Goal: Information Seeking & Learning: Compare options

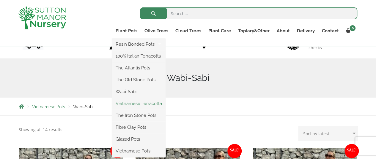
scroll to position [59, 0]
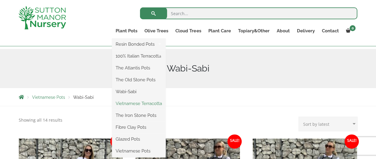
click at [146, 104] on link "Vietnamese Terracotta" at bounding box center [139, 103] width 54 height 9
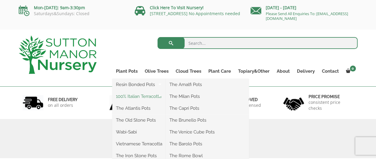
click at [136, 97] on link "100% Italian Terracotta" at bounding box center [139, 96] width 54 height 9
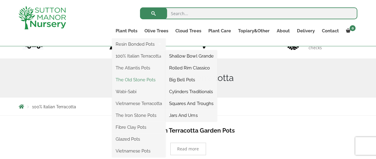
scroll to position [59, 0]
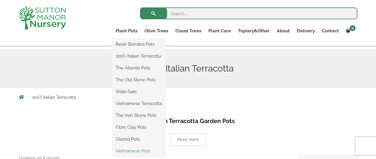
click at [140, 151] on link "Vietnamese Pots" at bounding box center [139, 151] width 54 height 9
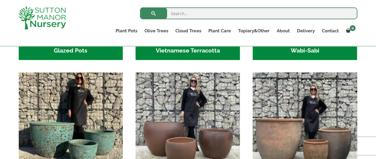
scroll to position [287, 0]
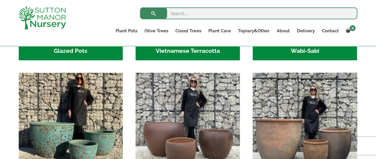
click at [291, 111] on img "Visit product category The Old Stone Pots" at bounding box center [304, 124] width 109 height 109
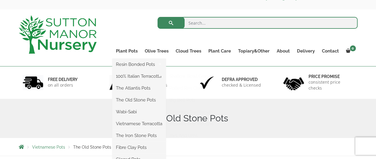
scroll to position [30, 0]
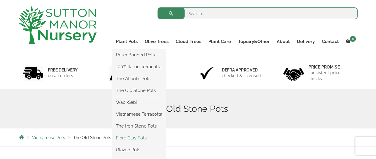
click at [140, 137] on link "Fibre Clay Pots" at bounding box center [139, 138] width 54 height 9
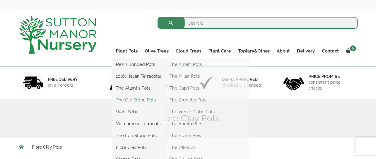
scroll to position [30, 0]
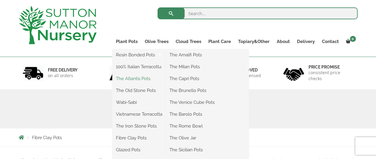
click at [136, 81] on link "The Atlantis Pots" at bounding box center [139, 78] width 54 height 9
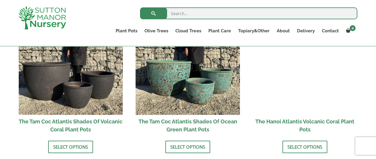
scroll to position [535, 0]
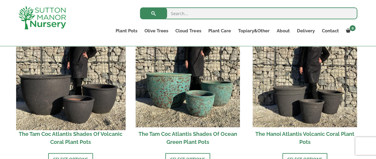
click at [41, 95] on img at bounding box center [70, 75] width 109 height 109
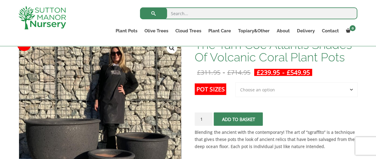
scroll to position [89, 0]
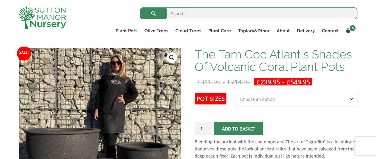
click at [263, 95] on select "Choose an option 3rd to Largest Pot In The Picture 2nd to Largest Pot In The Pi…" at bounding box center [297, 99] width 122 height 15
select select "Largest pot In The Picture"
click at [236, 92] on select "Choose an option 3rd to Largest Pot In The Picture 2nd to Largest Pot In The Pi…" at bounding box center [297, 99] width 122 height 15
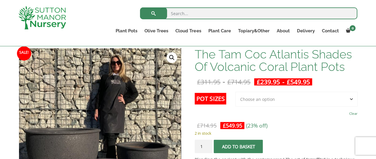
scroll to position [119, 0]
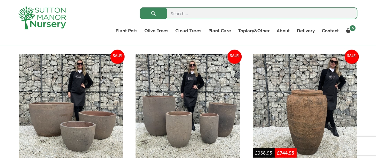
scroll to position [387, 0]
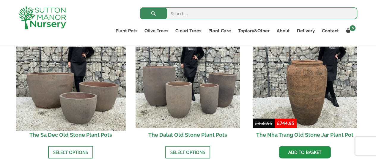
click at [91, 88] on img at bounding box center [70, 76] width 109 height 109
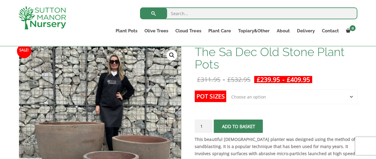
scroll to position [89, 0]
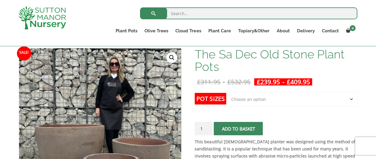
click at [266, 98] on select "Choose an option Click here to buy the 3rd to Largest Pot In The Picture Click …" at bounding box center [291, 99] width 131 height 15
select select "Click here to buy the Largest pot In The Picture"
click at [226, 92] on select "Choose an option Click here to buy the 3rd to Largest Pot In The Picture Click …" at bounding box center [291, 99] width 131 height 15
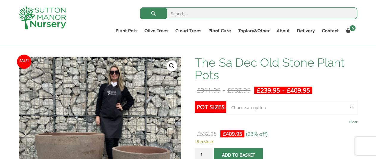
scroll to position [0, 0]
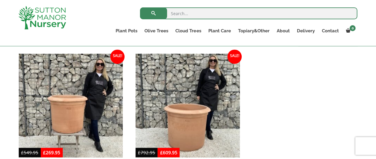
scroll to position [268, 0]
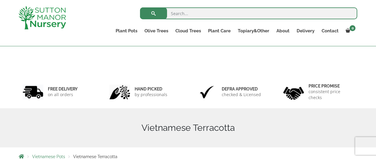
scroll to position [149, 0]
